Goal: Check status: Check status

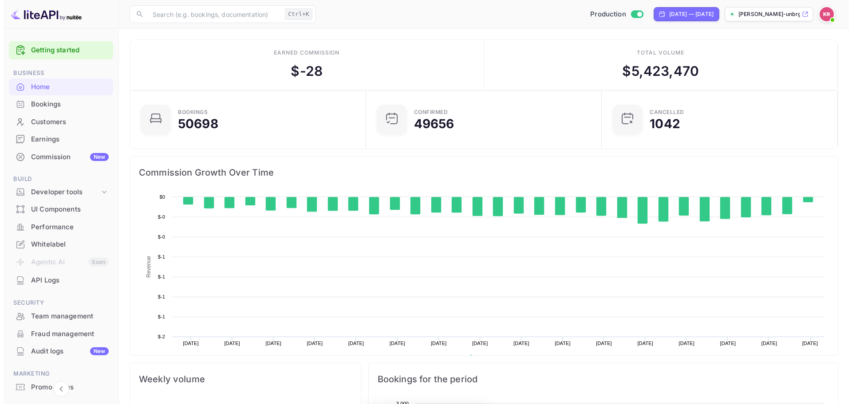
scroll to position [138, 224]
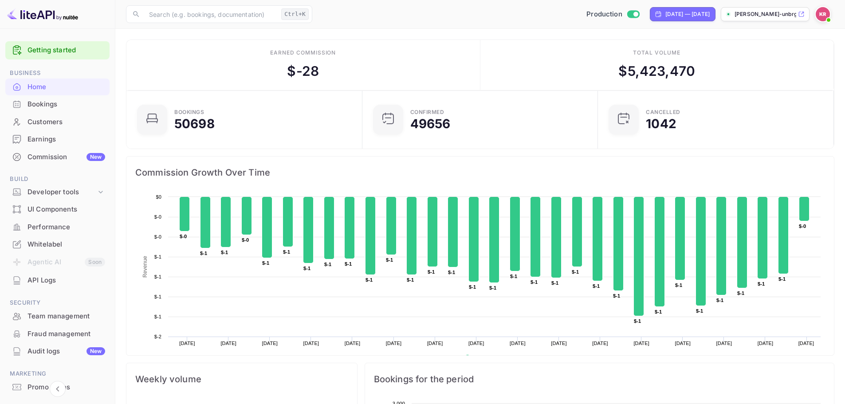
drag, startPoint x: 60, startPoint y: 109, endPoint x: 236, endPoint y: 123, distance: 176.3
click at [60, 109] on div "Bookings" at bounding box center [67, 104] width 78 height 10
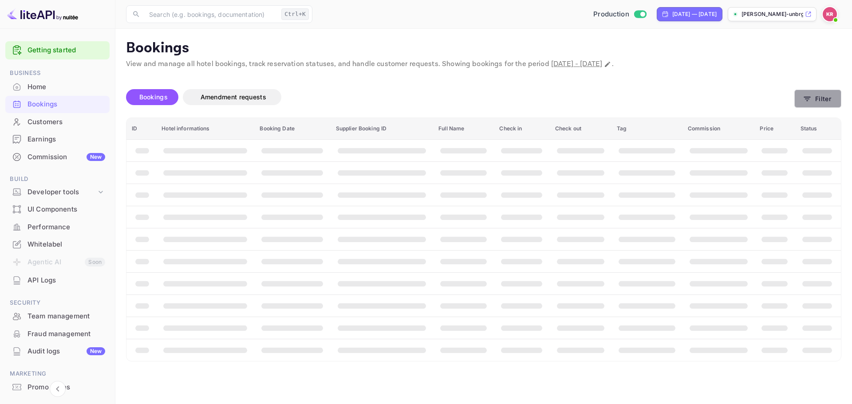
click at [807, 98] on icon "button" at bounding box center [807, 99] width 9 height 9
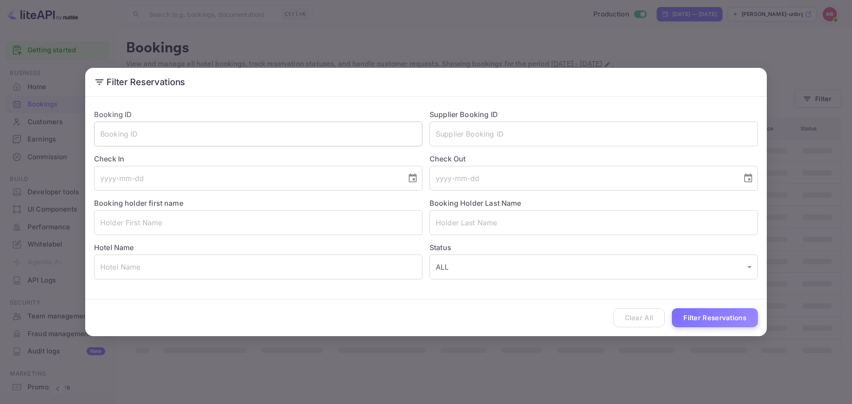
click at [330, 127] on input "text" at bounding box center [258, 134] width 328 height 25
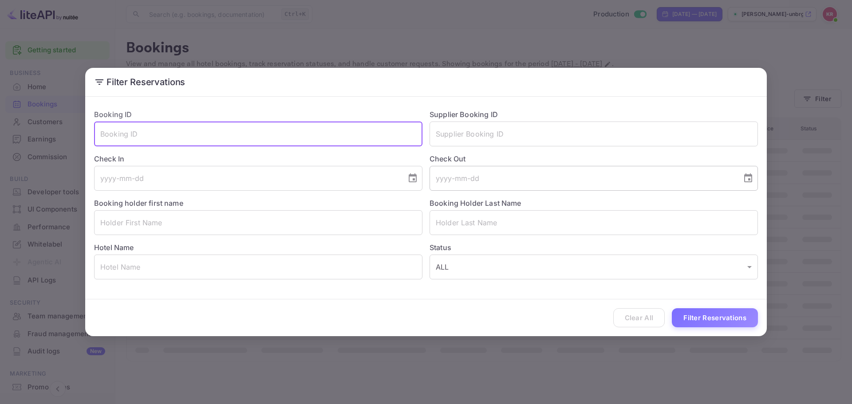
paste input "yMh9cHjC8"
type input "yMh9cHjC8"
click at [709, 315] on button "Filter Reservations" at bounding box center [715, 317] width 86 height 19
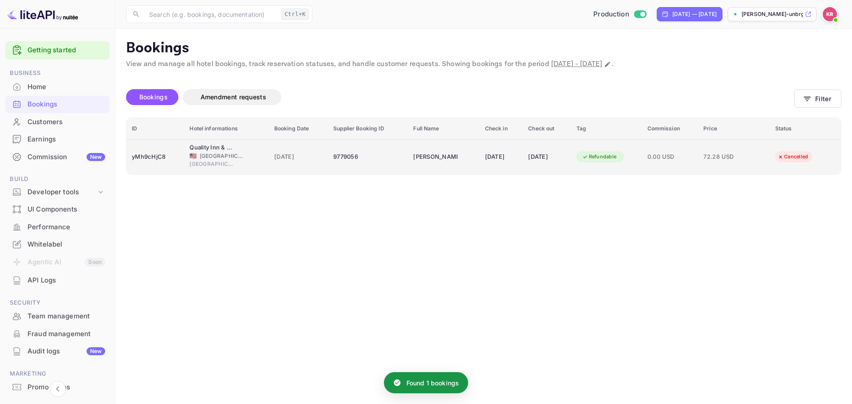
click at [294, 160] on span "[DATE]" at bounding box center [298, 157] width 48 height 10
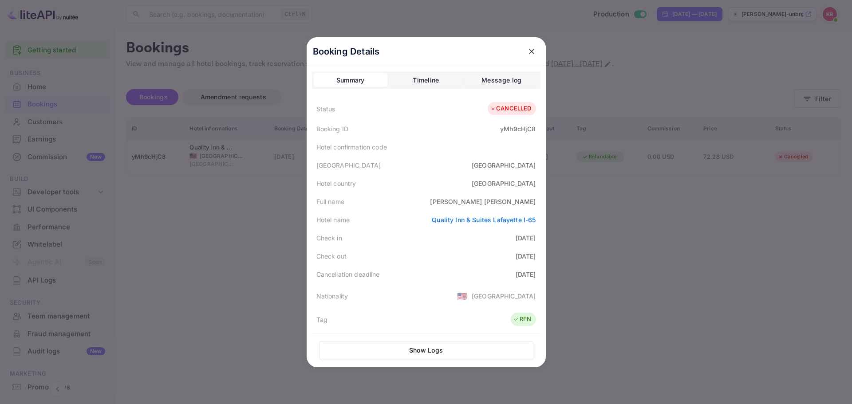
click at [639, 216] on div at bounding box center [426, 202] width 852 height 404
